Goal: Task Accomplishment & Management: Use online tool/utility

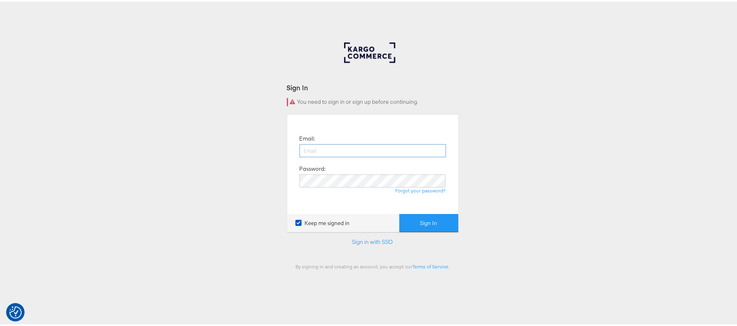
click at [328, 149] on input "email" at bounding box center [372, 149] width 146 height 13
type input "sanjana.pradhan@kargo.com"
click at [399, 213] on button "Sign In" at bounding box center [428, 222] width 59 height 18
click at [351, 187] on div "Forgot your password?" at bounding box center [372, 189] width 146 height 7
click at [399, 213] on button "Sign In" at bounding box center [428, 222] width 59 height 18
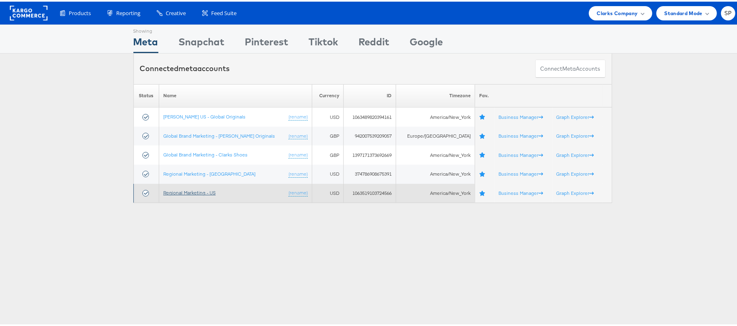
click at [200, 190] on link "Regional Marketing - US" at bounding box center [189, 191] width 52 height 6
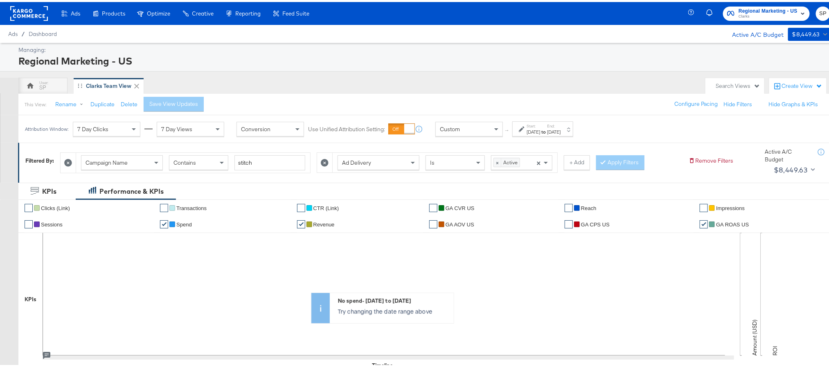
click at [25, 7] on rect at bounding box center [29, 11] width 38 height 15
